Goal: Navigation & Orientation: Find specific page/section

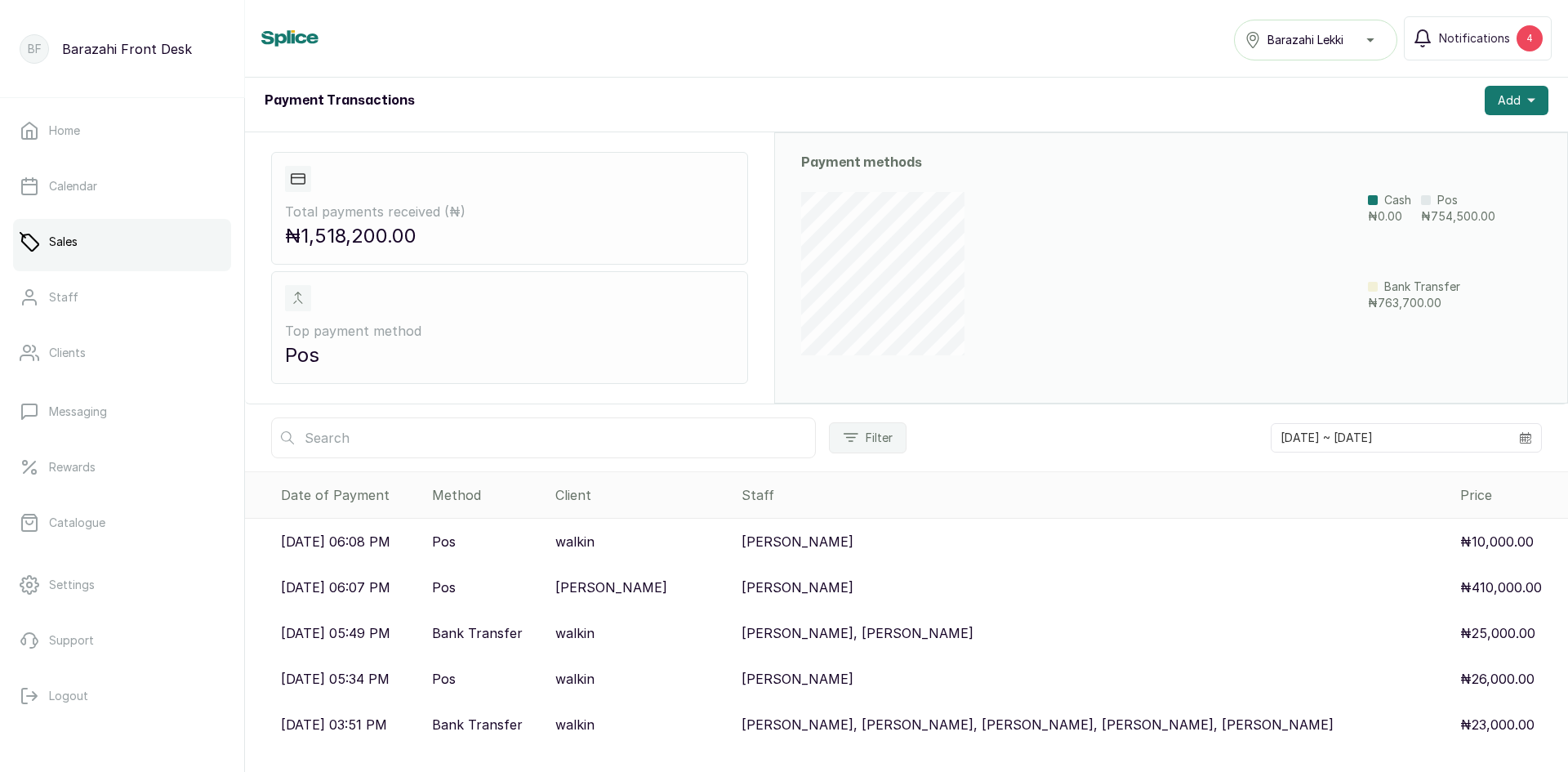
scroll to position [82, 0]
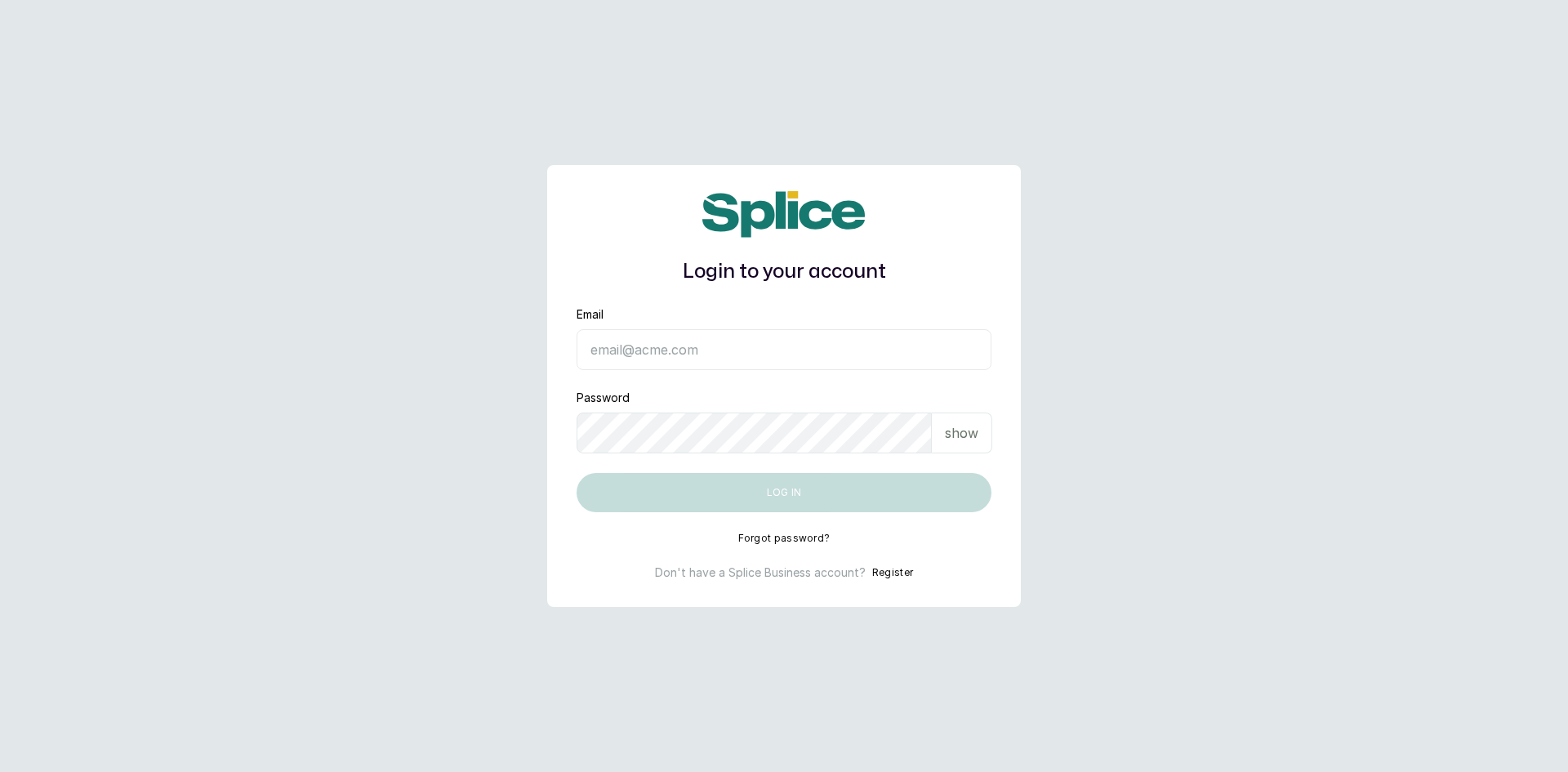
click at [762, 356] on input "Email" at bounding box center [784, 349] width 415 height 41
type input "barazahifrontdesk@gmail.com"
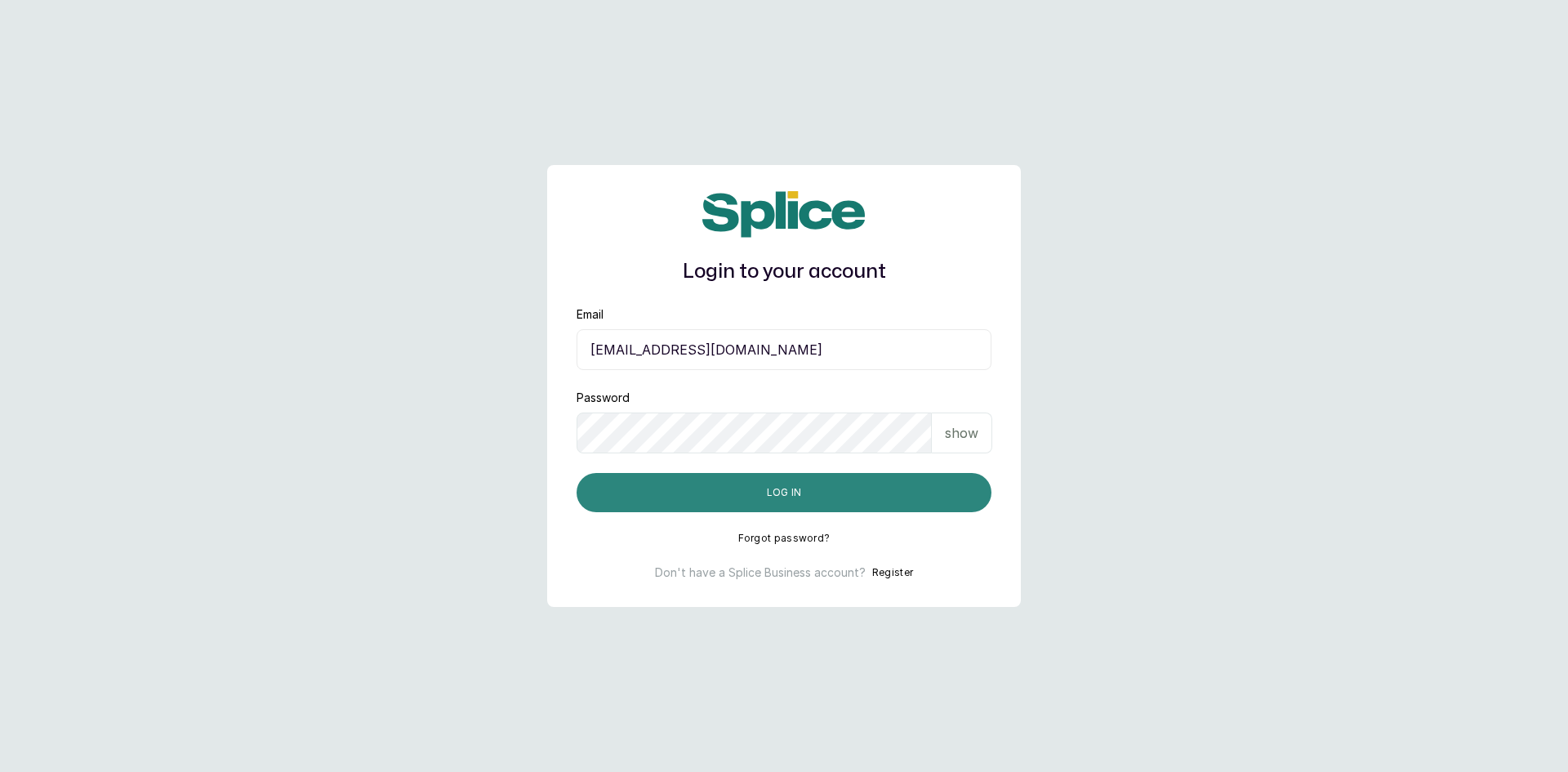
click at [811, 490] on button "Log in" at bounding box center [784, 493] width 415 height 40
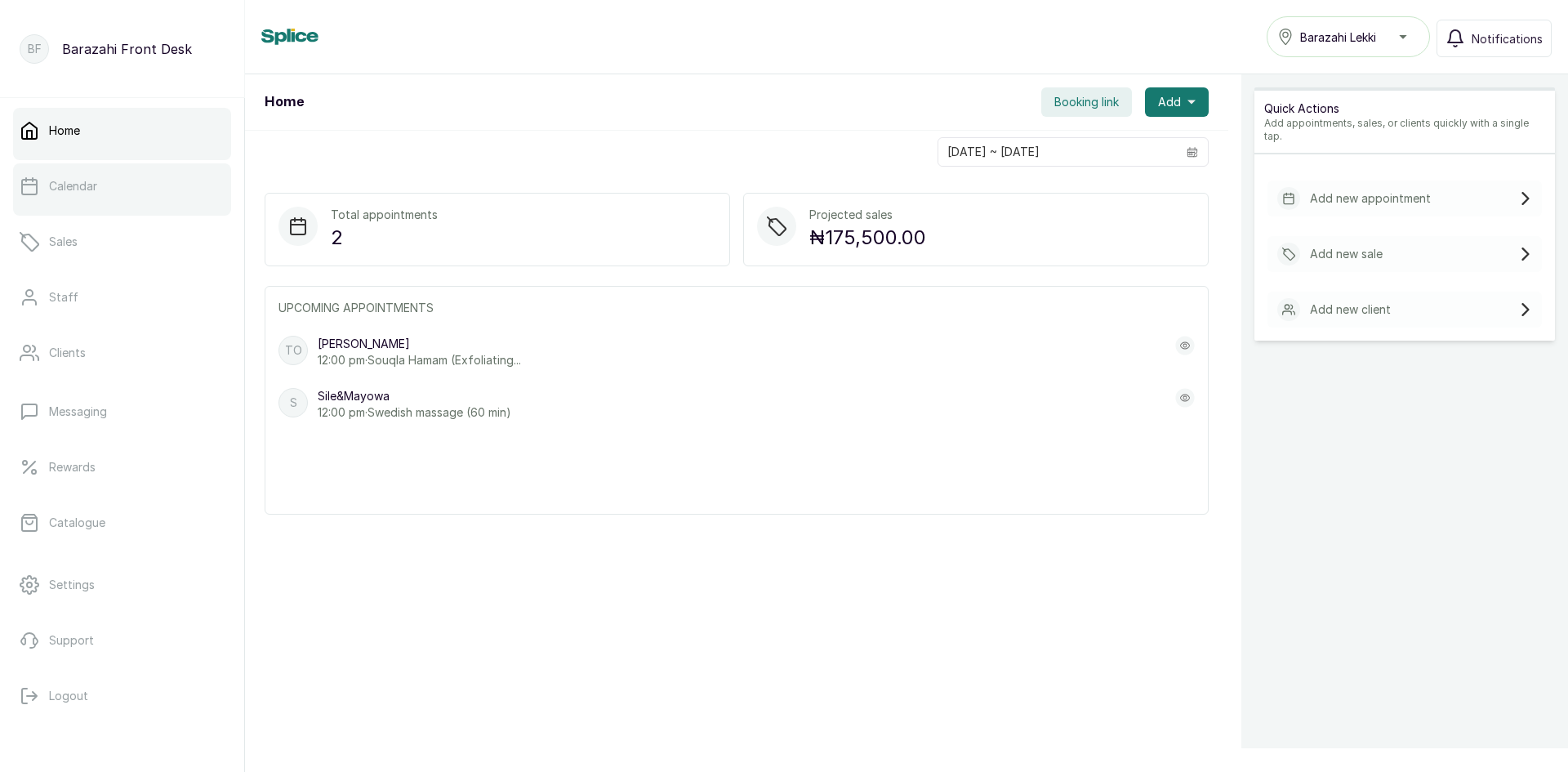
click at [79, 200] on link "Calendar" at bounding box center [122, 186] width 218 height 46
